Goal: Navigation & Orientation: Understand site structure

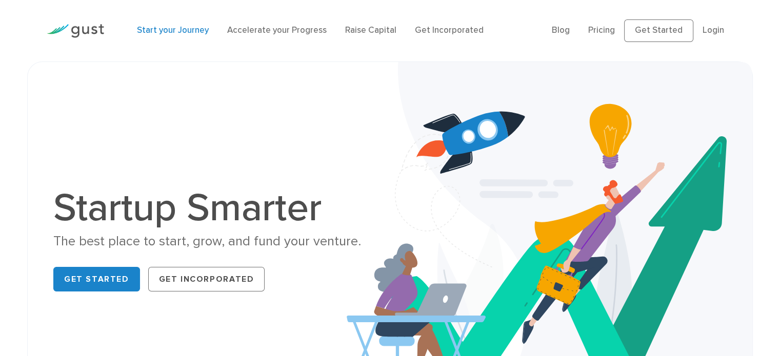
click at [163, 29] on link "Start your Journey" at bounding box center [173, 30] width 72 height 10
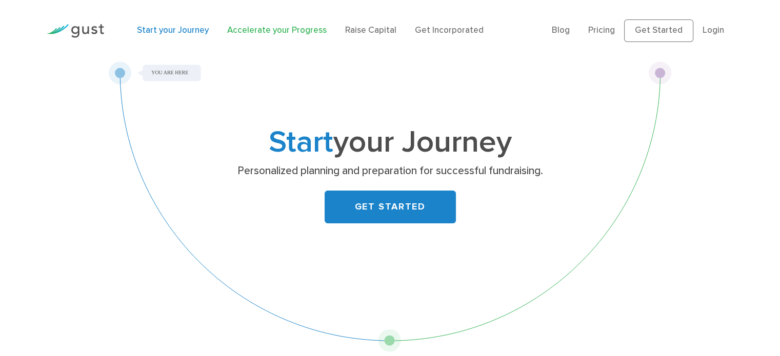
click at [251, 25] on link "Accelerate your Progress" at bounding box center [276, 30] width 99 height 10
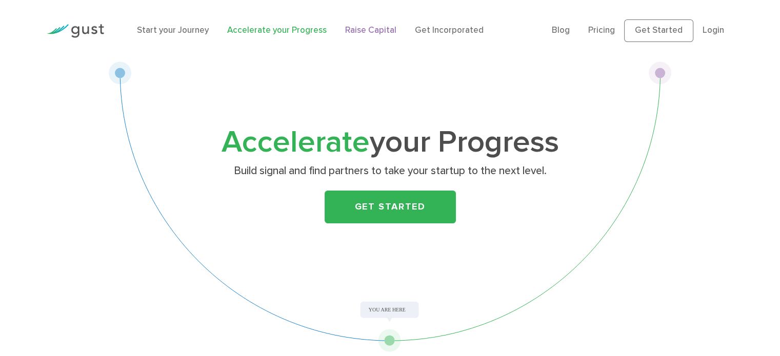
click at [368, 32] on link "Raise Capital" at bounding box center [370, 30] width 51 height 10
